Goal: Information Seeking & Learning: Learn about a topic

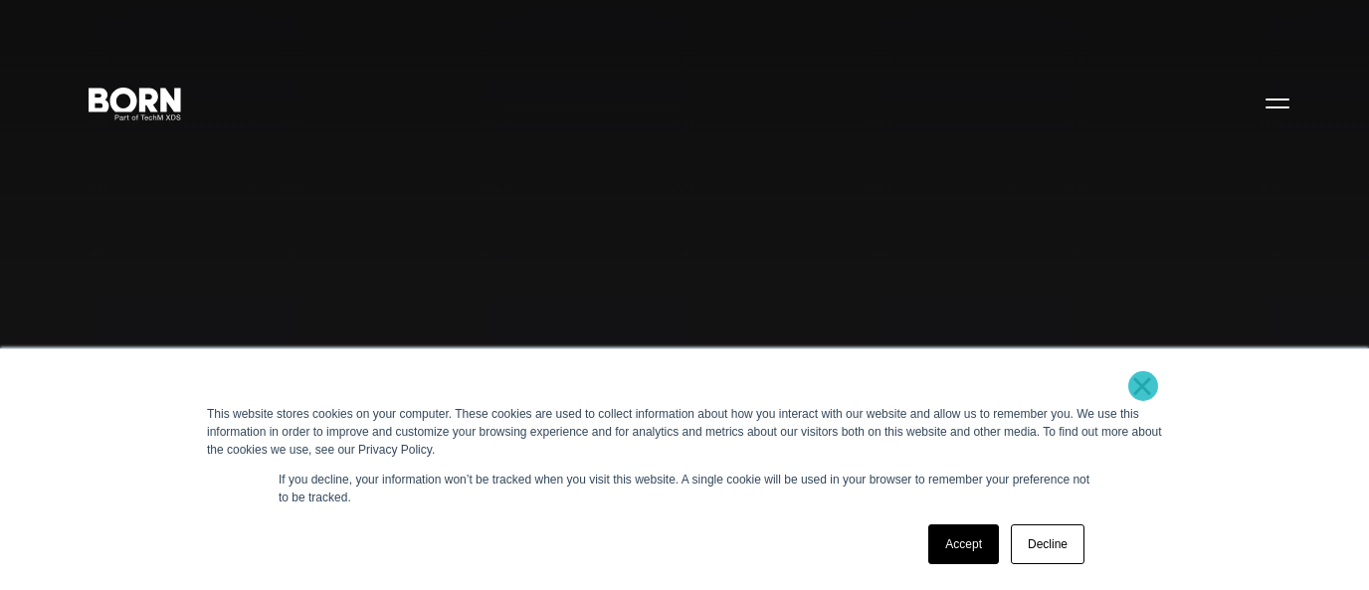
click at [1143, 386] on link "×" at bounding box center [1142, 386] width 24 height 18
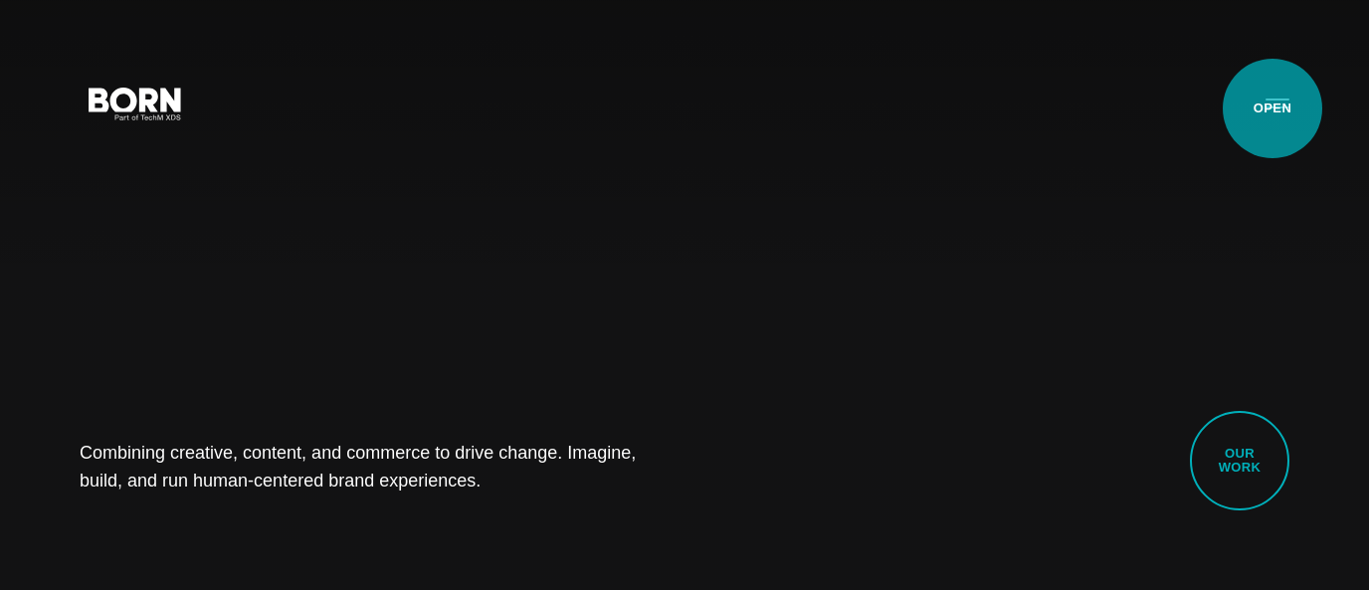
click at [1273, 108] on button "Primary Menu" at bounding box center [1278, 103] width 48 height 42
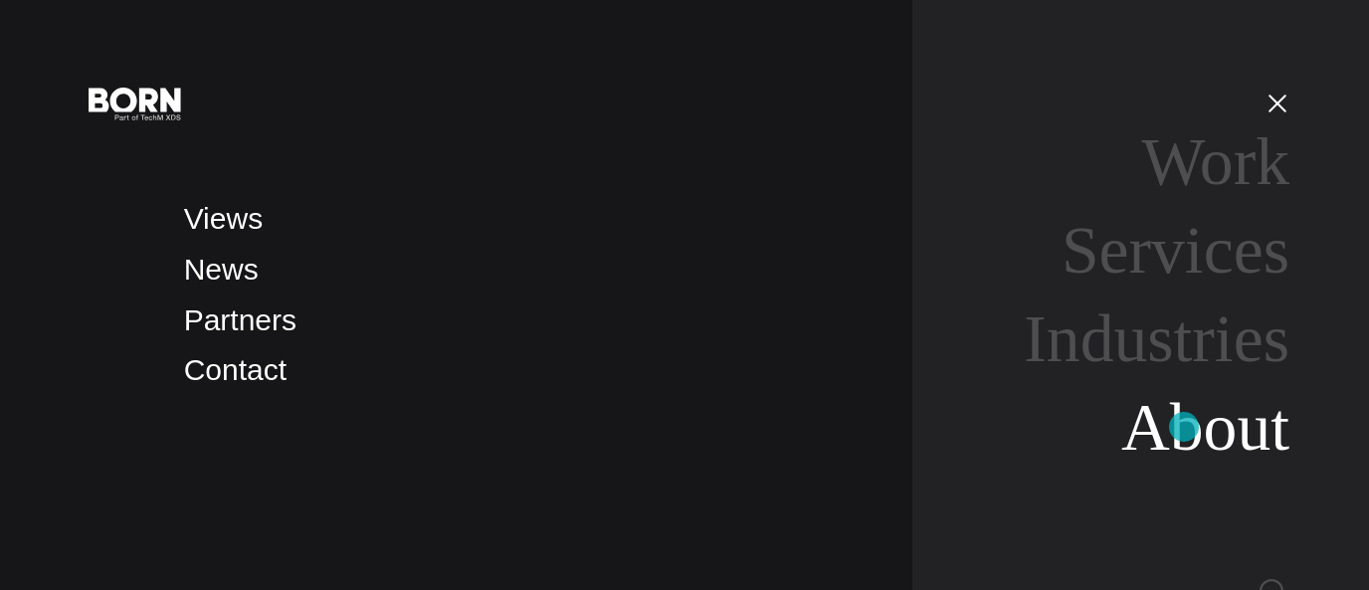
click at [1184, 427] on link "About" at bounding box center [1205, 427] width 168 height 75
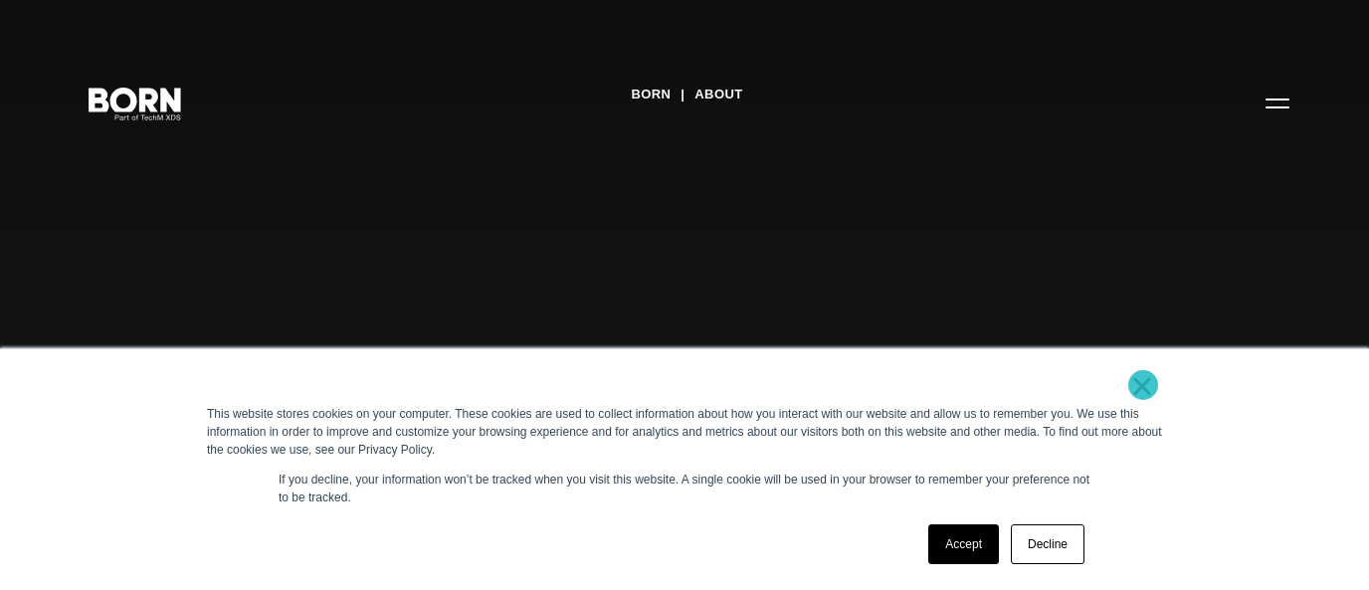
click at [1143, 385] on link "×" at bounding box center [1142, 386] width 24 height 18
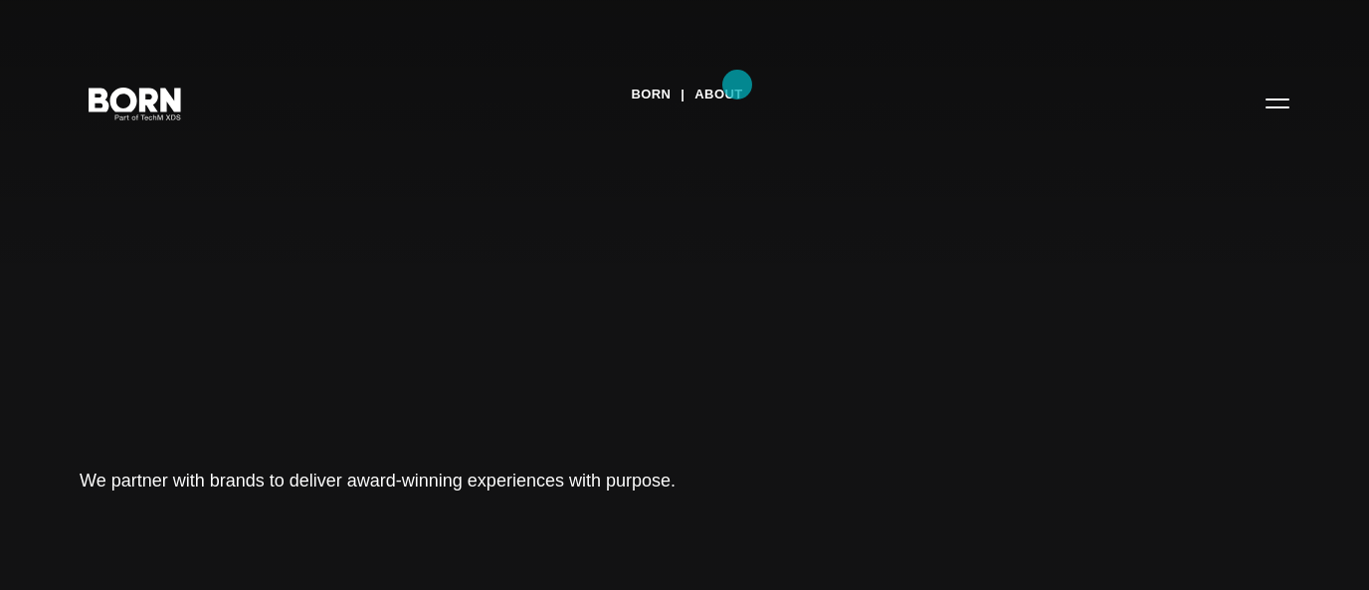
click at [737, 85] on link "About" at bounding box center [719, 95] width 48 height 30
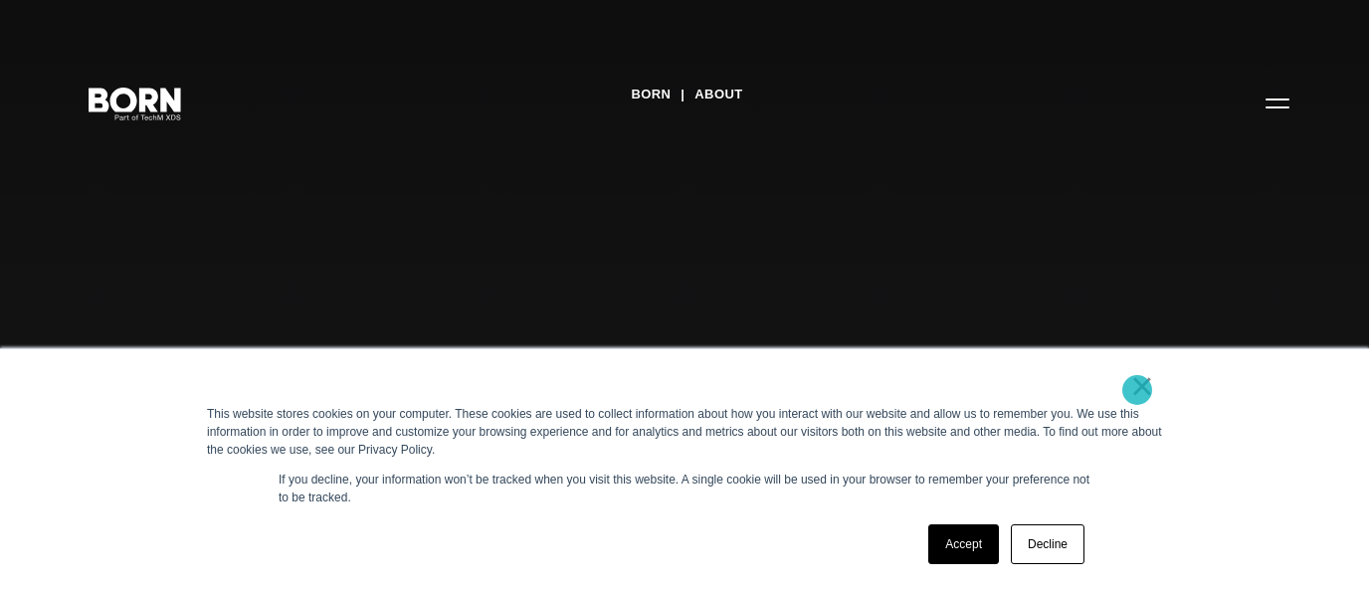
click at [1137, 390] on link "×" at bounding box center [1142, 386] width 24 height 18
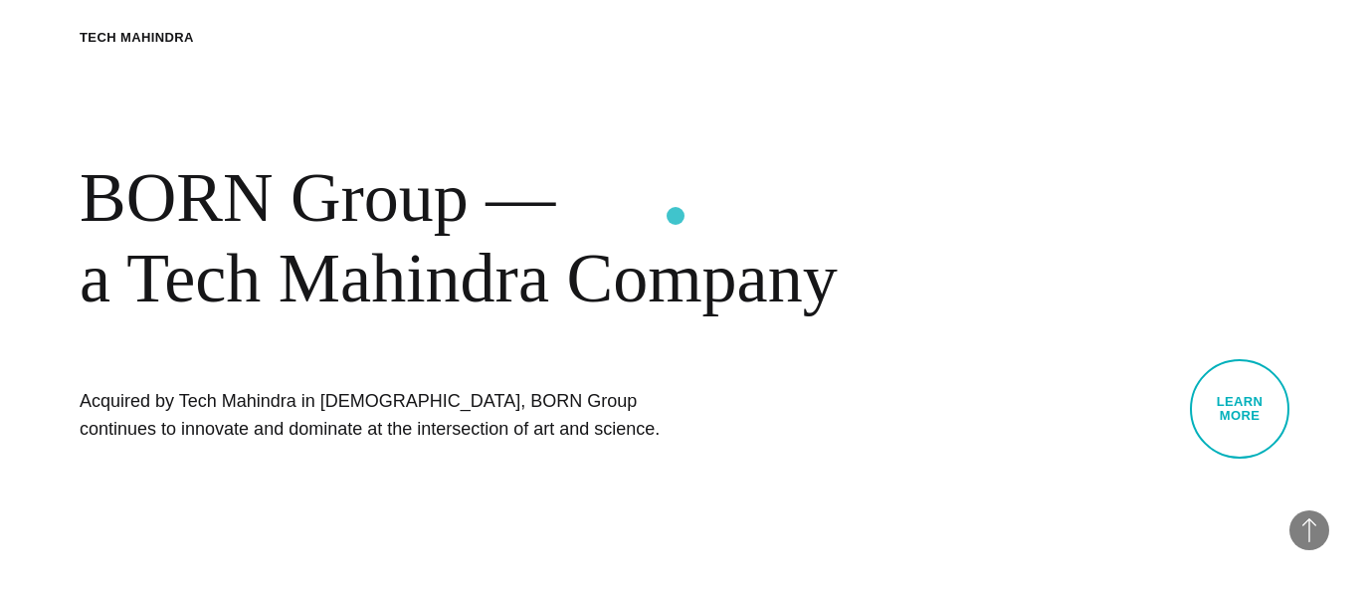
scroll to position [856, 0]
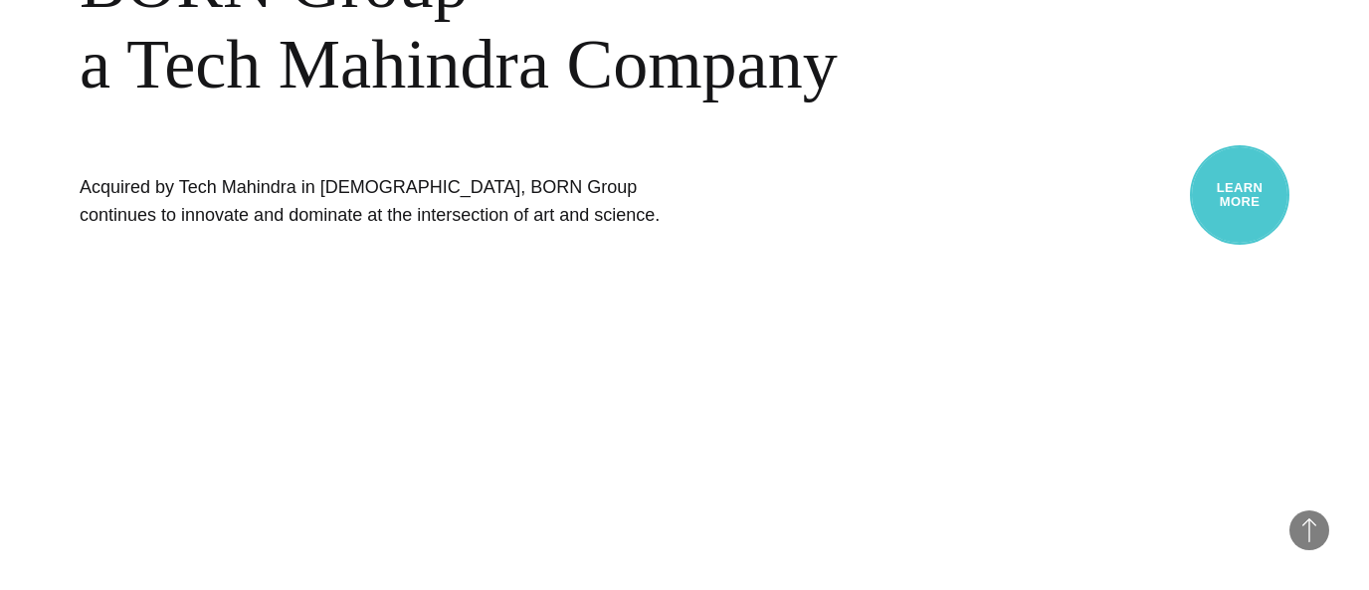
click at [1211, 197] on link "Learn More" at bounding box center [1240, 195] width 100 height 100
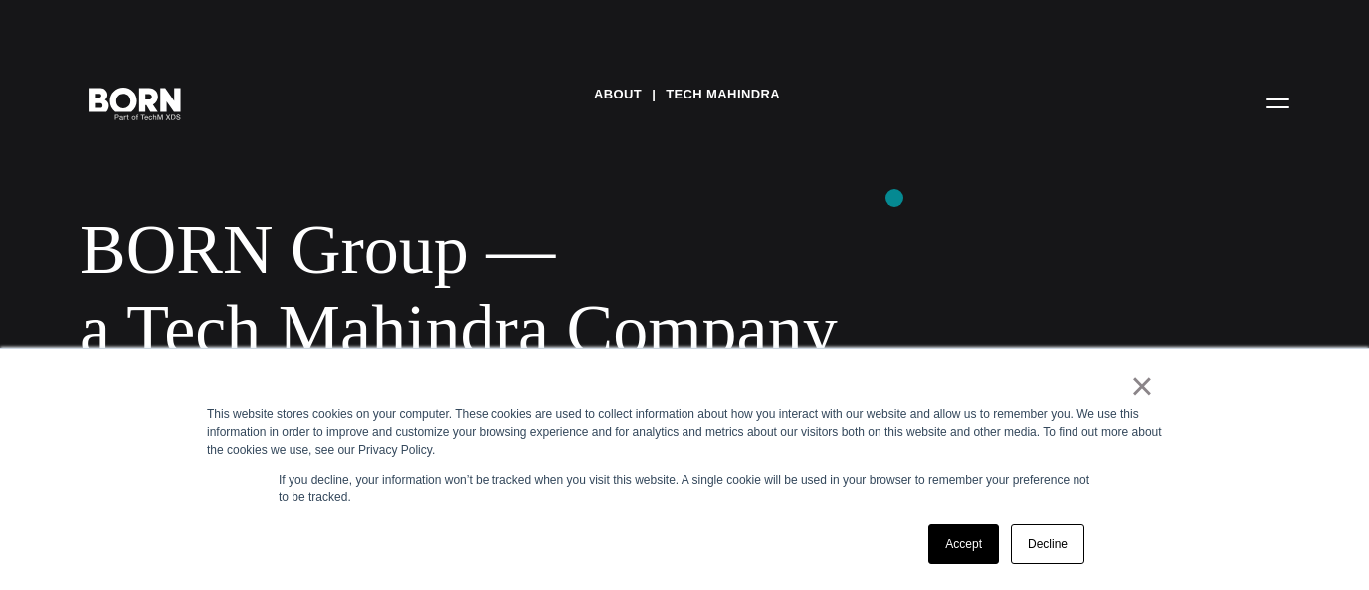
scroll to position [106, 0]
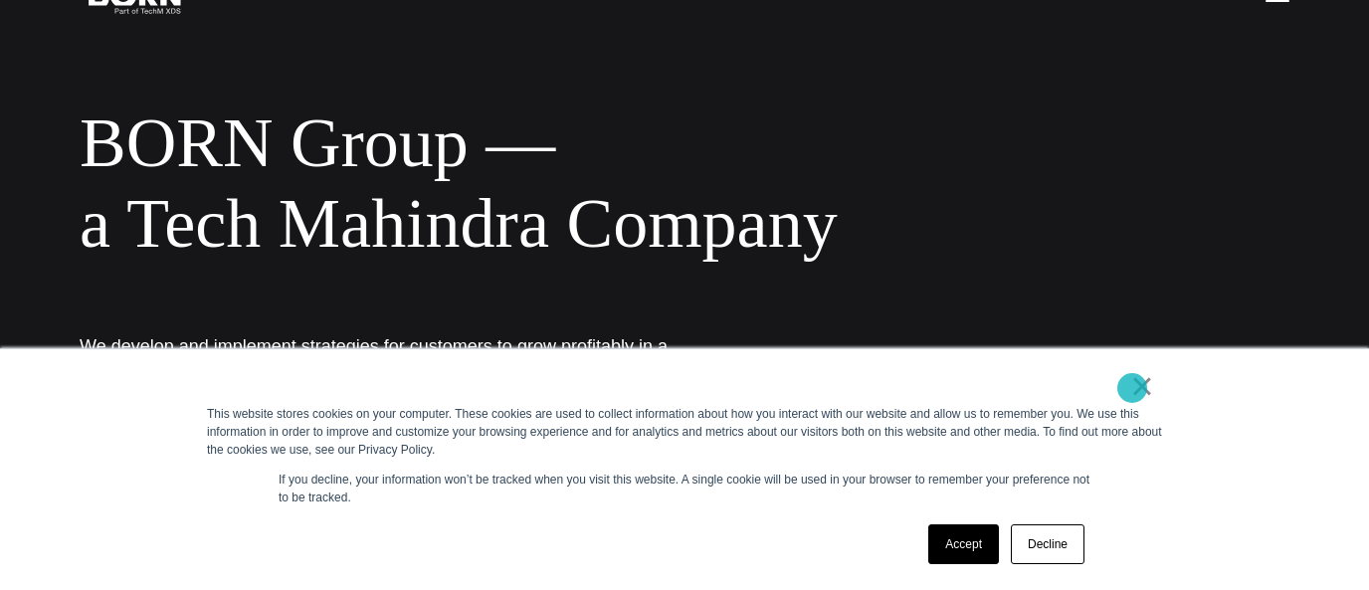
click at [1132, 387] on link "×" at bounding box center [1142, 386] width 24 height 18
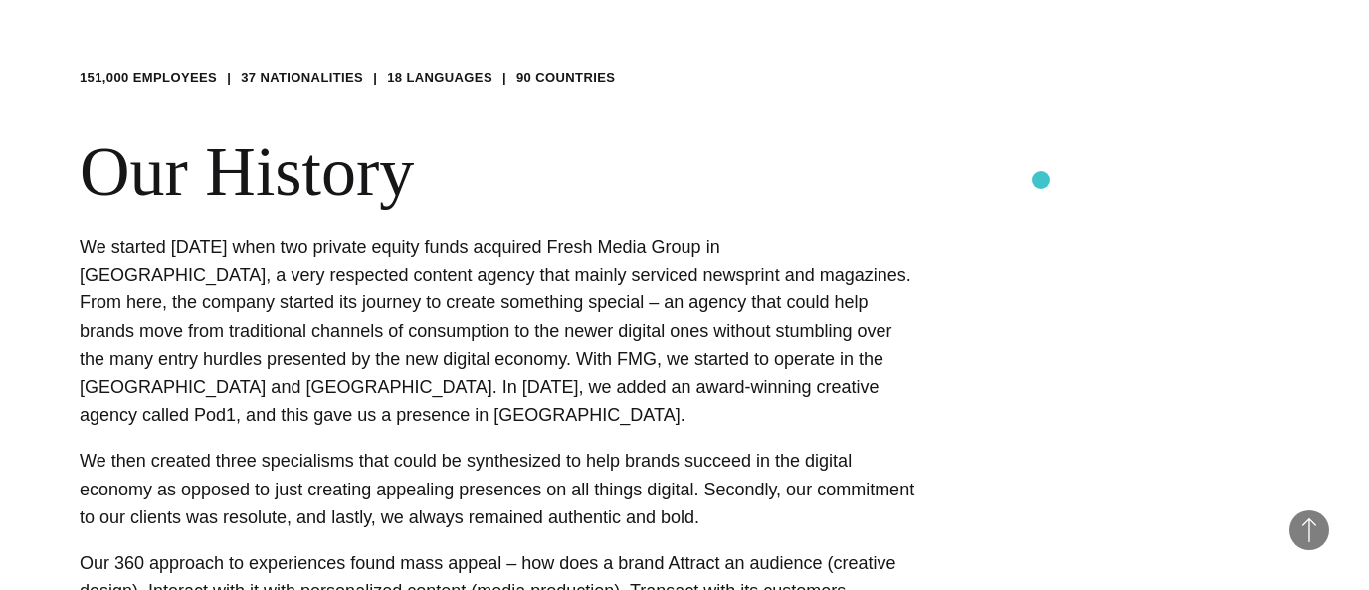
scroll to position [534, 0]
